Goal: Information Seeking & Learning: Check status

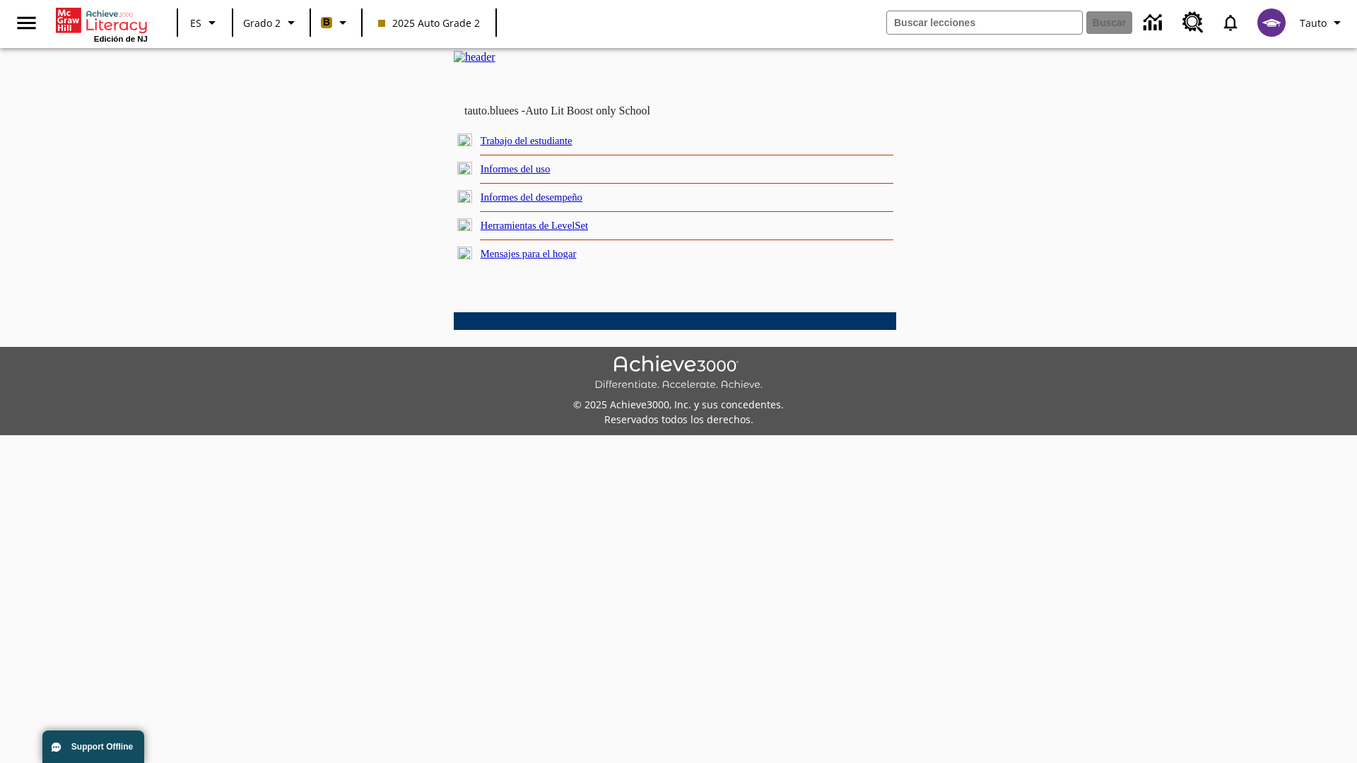
click at [551, 203] on link "Informes del desempeño" at bounding box center [532, 197] width 102 height 11
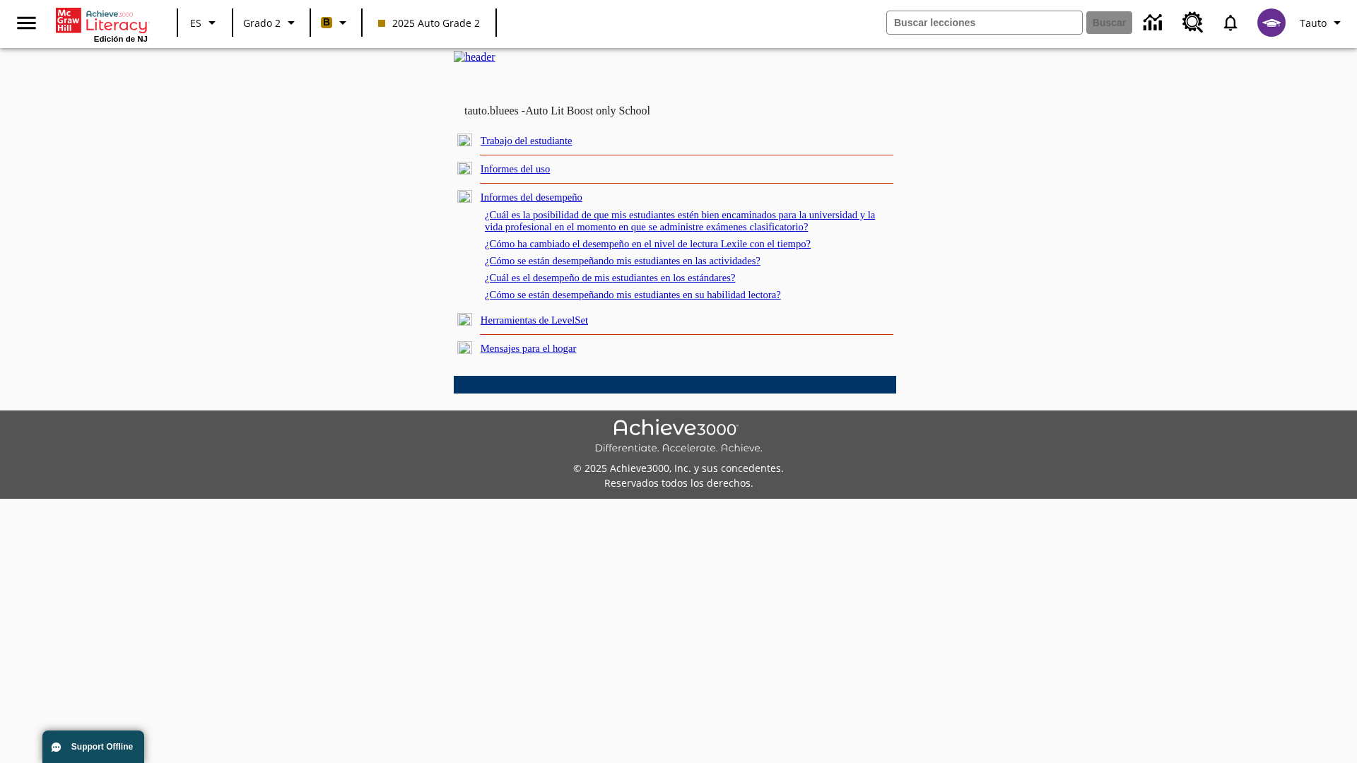
click at [671, 250] on link "¿Cómo ha cambiado el desempeño en el nivel de lectura Lexile con el tiempo?" at bounding box center [648, 243] width 326 height 11
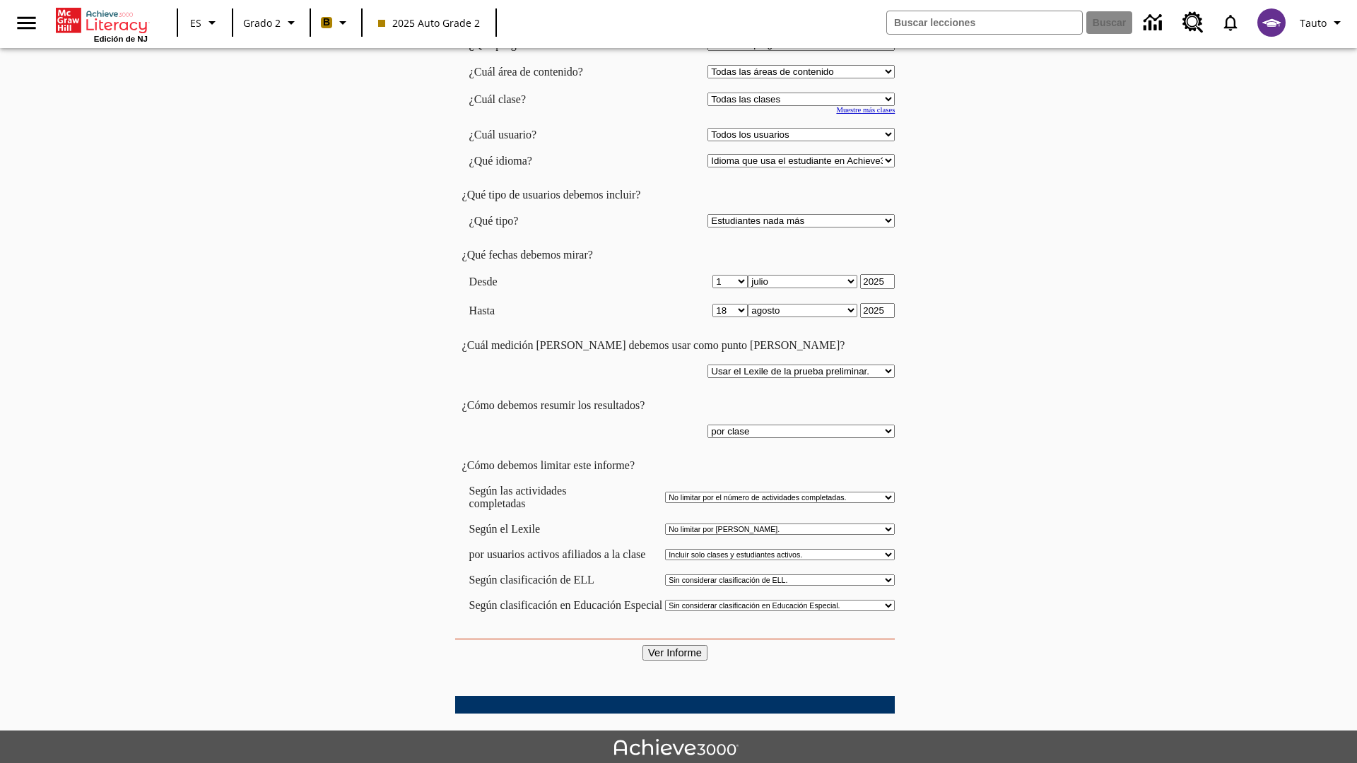
click at [676, 645] on input "Ver Informe" at bounding box center [674, 653] width 65 height 16
